Goal: Transaction & Acquisition: Download file/media

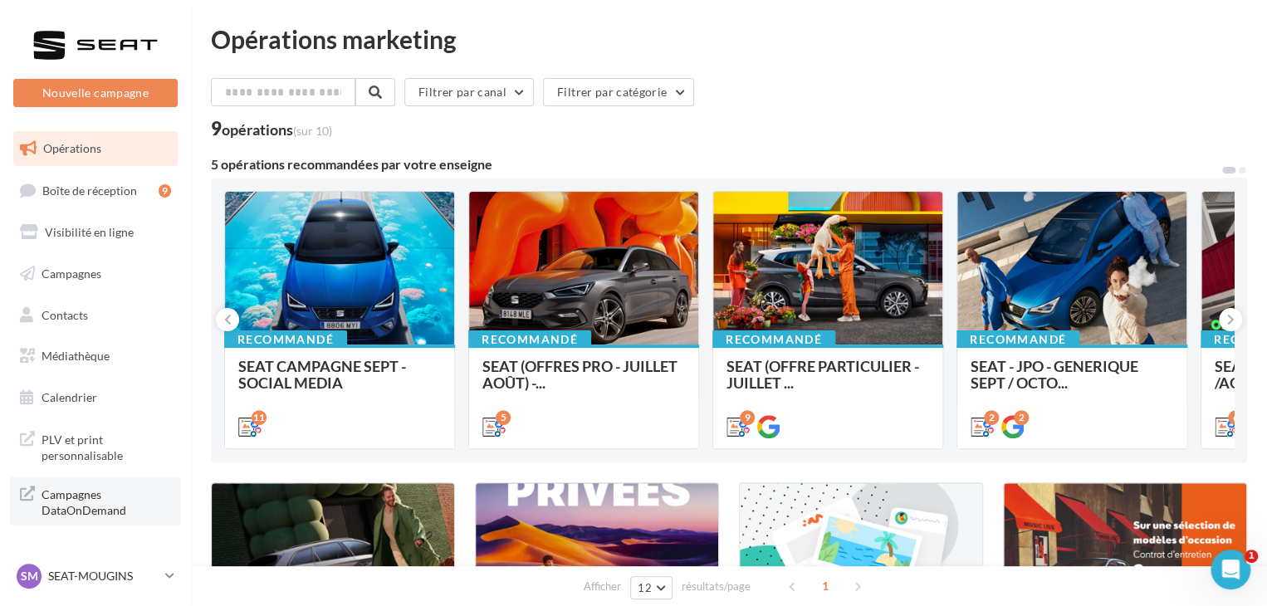
click at [139, 506] on span "Campagnes DataOnDemand" at bounding box center [107, 501] width 130 height 36
click at [115, 582] on p "SEAT-MOUGINS" at bounding box center [103, 576] width 110 height 17
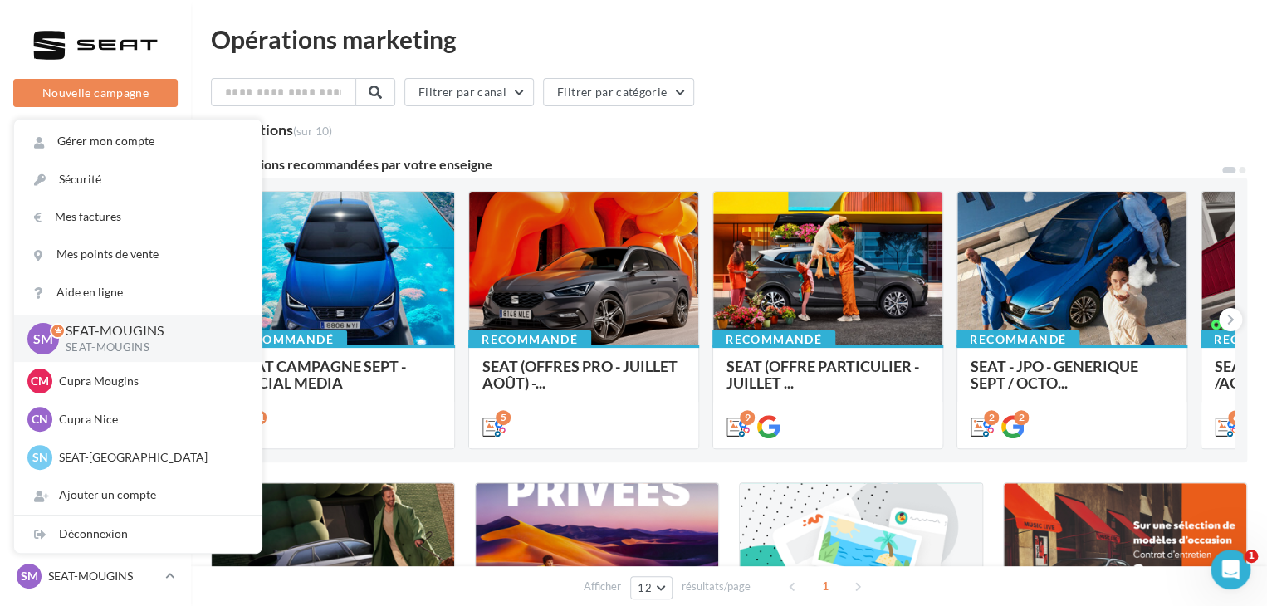
click at [188, 44] on nav "Nouvelle campagne Nouvelle campagne Opérations Boîte de réception 9 Visibilité …" at bounding box center [95, 303] width 191 height 606
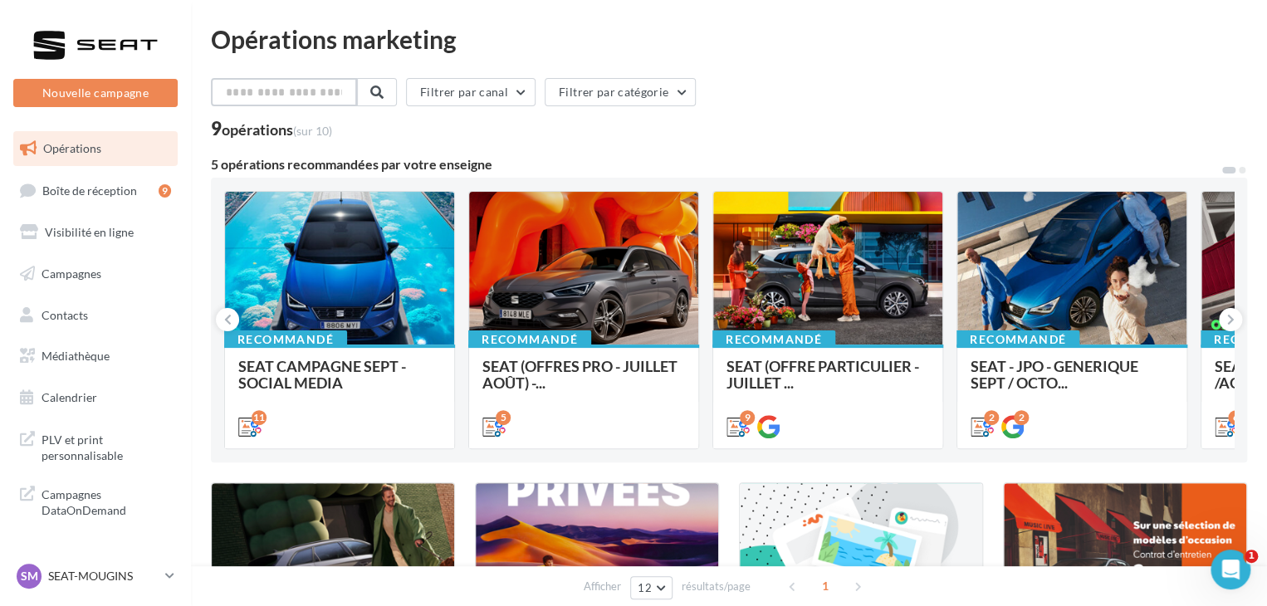
click at [312, 91] on input "text" at bounding box center [284, 92] width 146 height 28
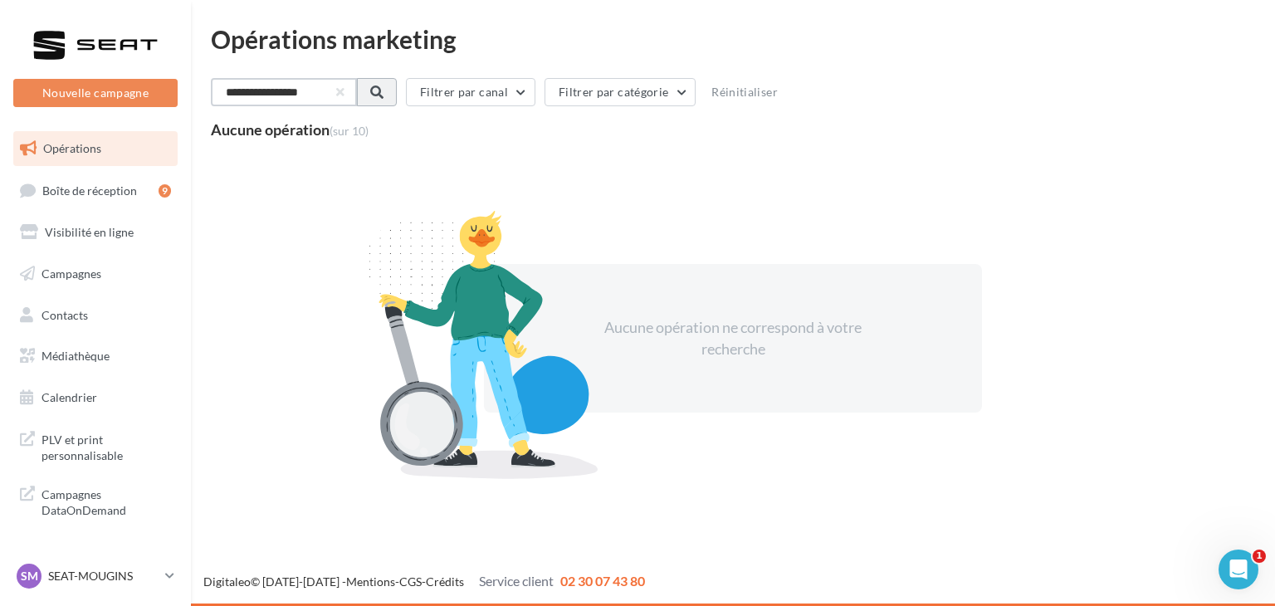
type input "**********"
click at [382, 89] on span at bounding box center [375, 92] width 13 height 13
click at [103, 447] on span "PLV et print personnalisable" at bounding box center [107, 446] width 130 height 36
click at [82, 188] on span "Boîte de réception" at bounding box center [89, 190] width 95 height 14
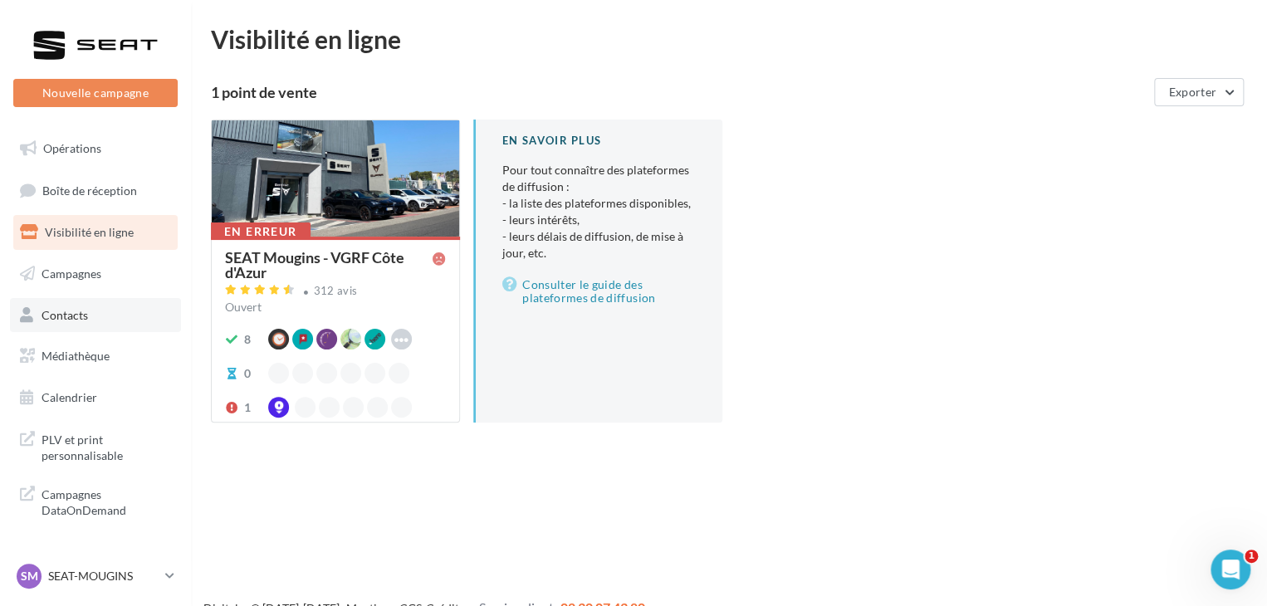
click at [100, 316] on link "Contacts" at bounding box center [95, 315] width 171 height 35
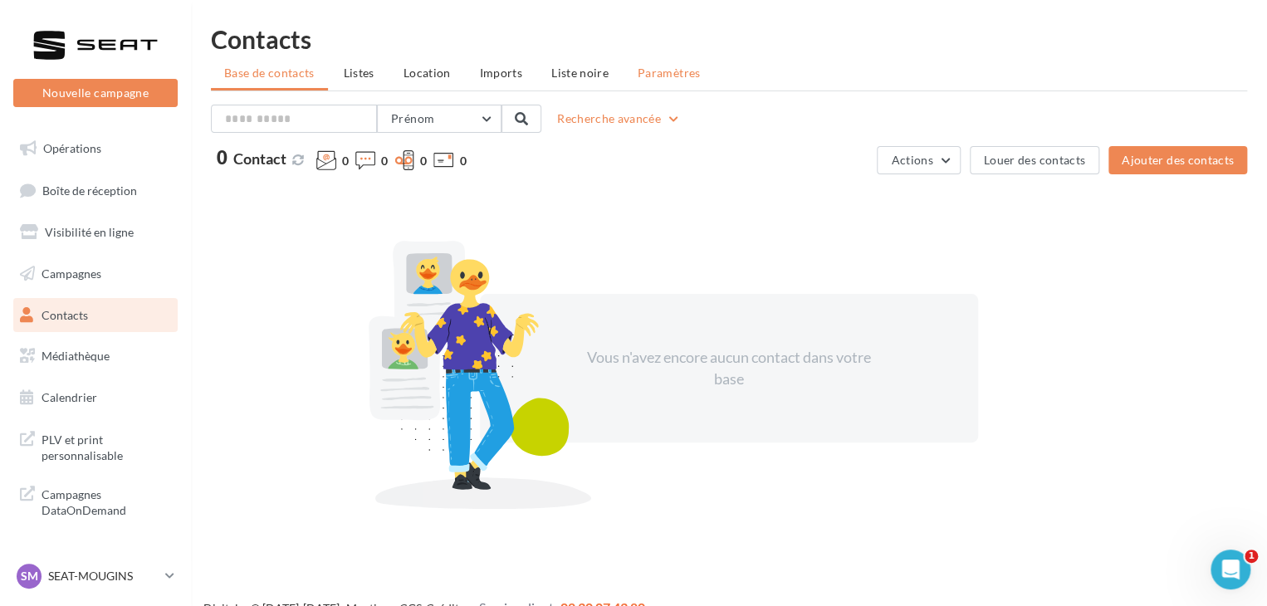
click at [655, 73] on span "Paramètres" at bounding box center [669, 73] width 63 height 14
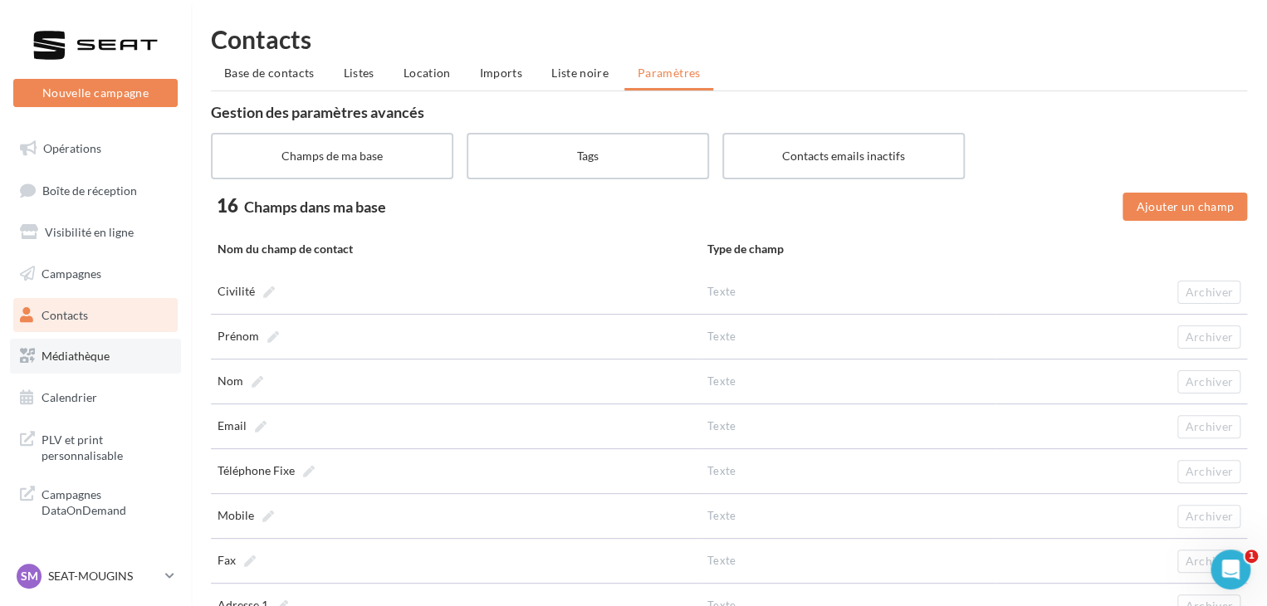
click at [101, 348] on link "Médiathèque" at bounding box center [95, 356] width 171 height 35
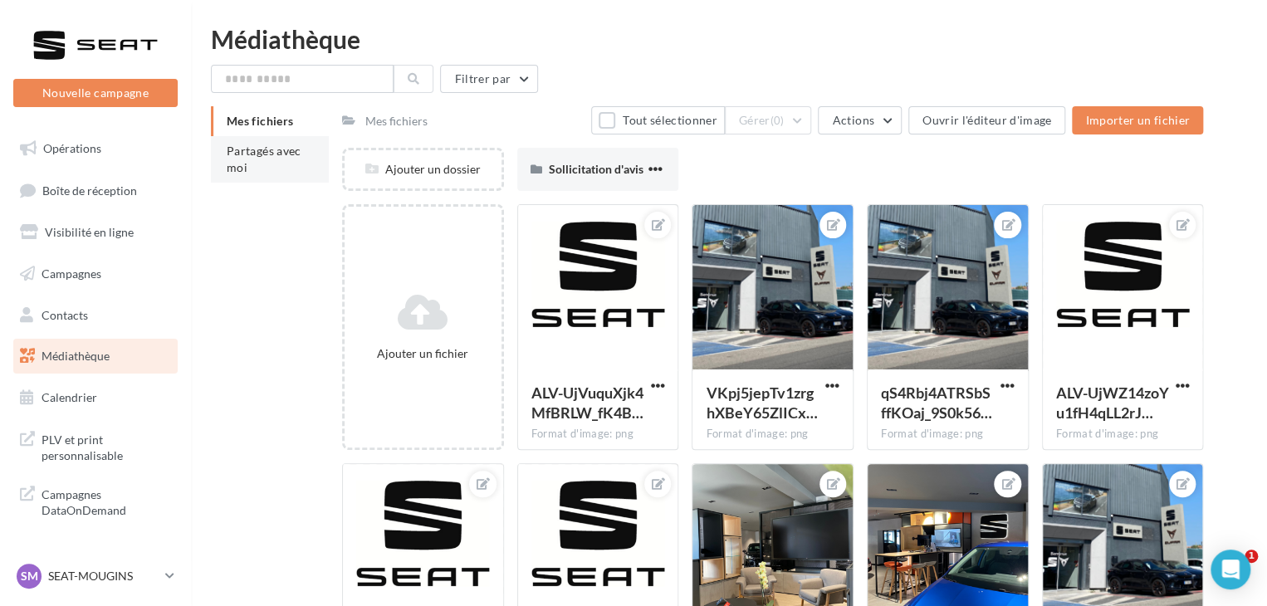
click at [247, 157] on span "Partagés avec moi" at bounding box center [264, 159] width 75 height 31
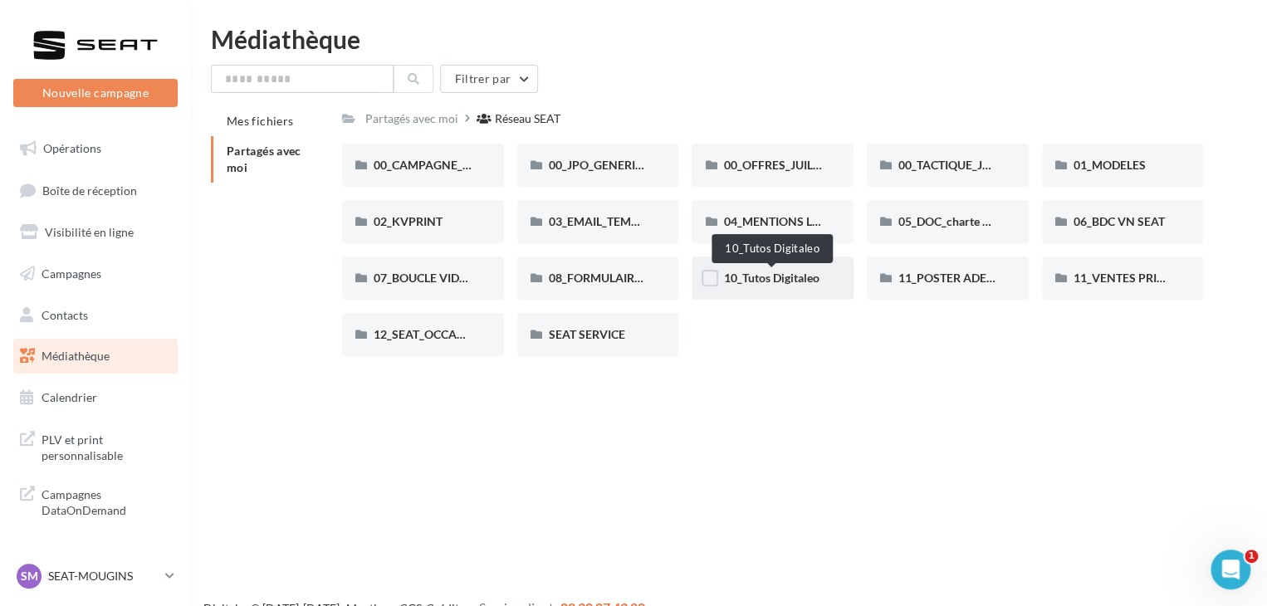
click at [781, 280] on span "10_Tutos Digitaleo" at bounding box center [770, 278] width 95 height 14
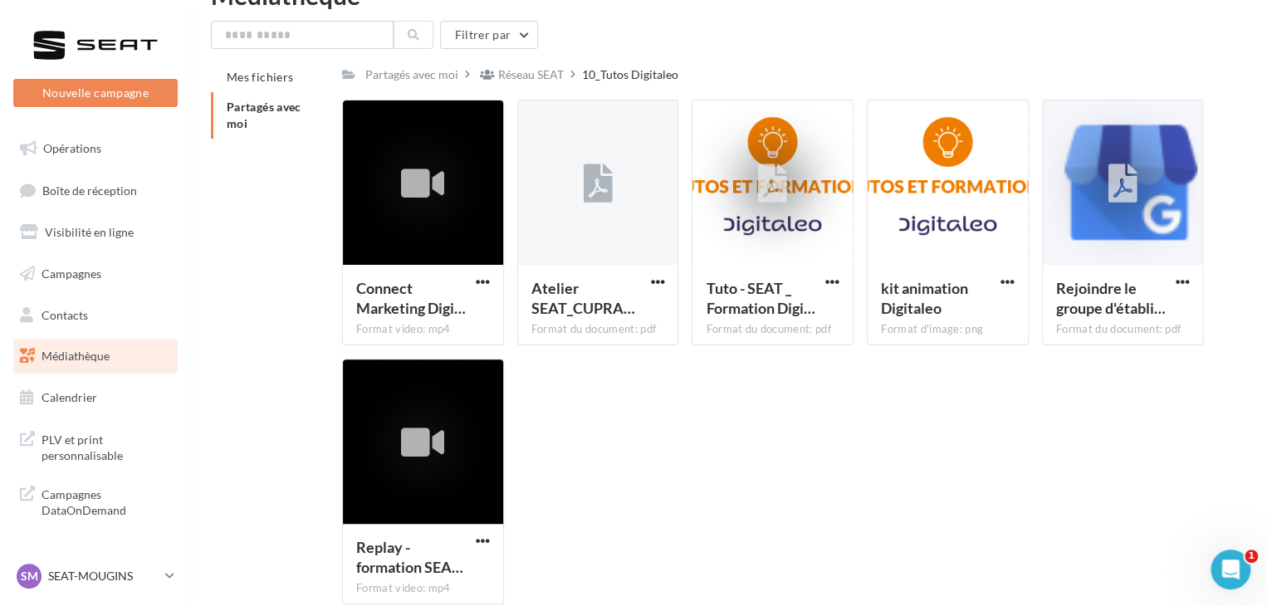
scroll to position [83, 0]
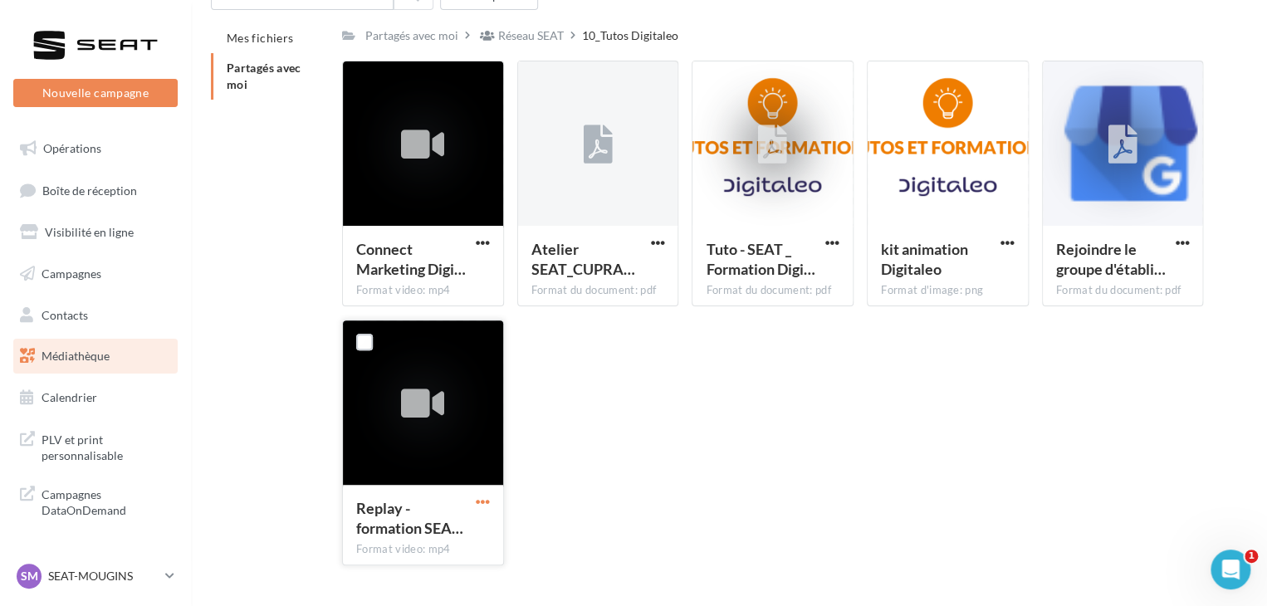
click at [481, 496] on span "button" at bounding box center [483, 502] width 14 height 14
click at [438, 532] on button "Télécharger" at bounding box center [410, 534] width 166 height 43
click at [480, 237] on span "button" at bounding box center [483, 243] width 14 height 14
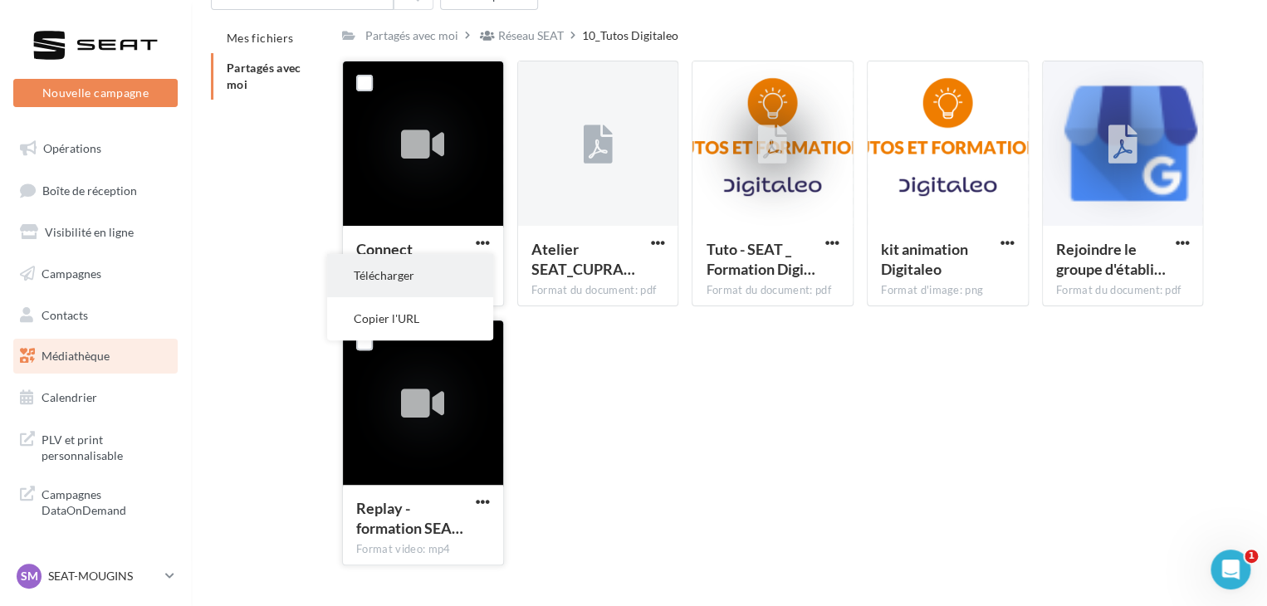
click at [453, 276] on button "Télécharger" at bounding box center [410, 275] width 166 height 43
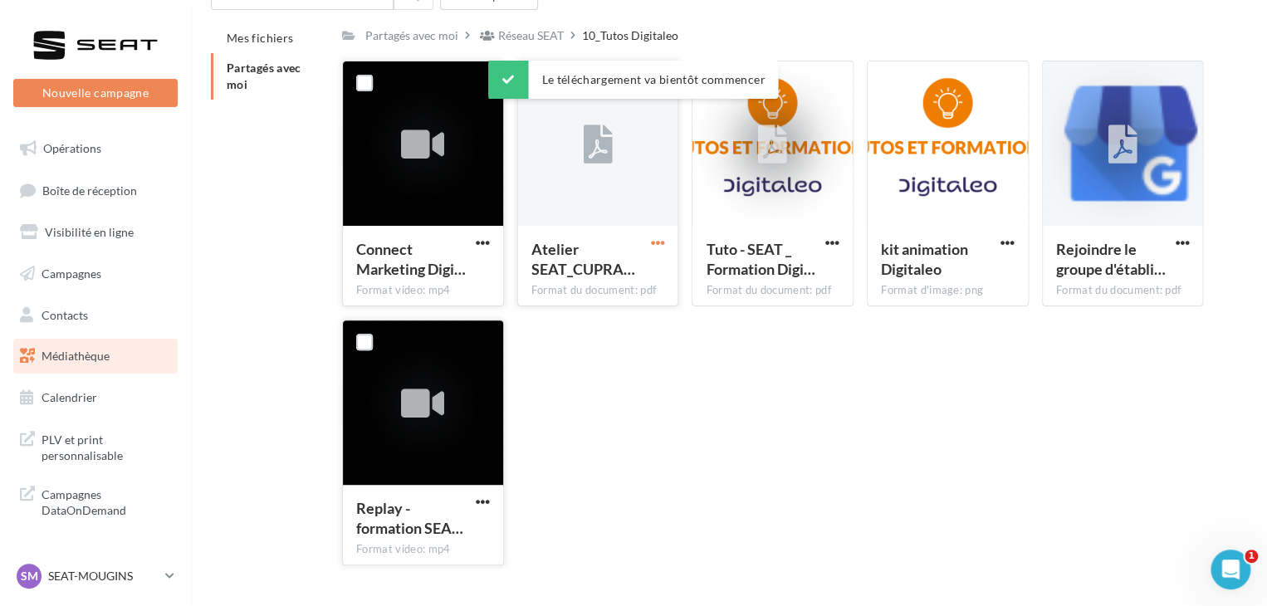
click at [654, 244] on span "button" at bounding box center [657, 243] width 14 height 14
click at [618, 274] on button "Télécharger" at bounding box center [585, 275] width 166 height 43
